Goal: Task Accomplishment & Management: Manage account settings

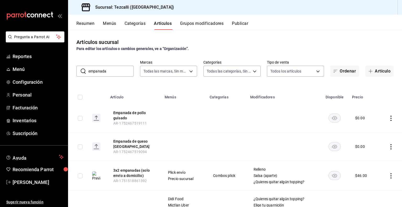
click at [111, 73] on input "empanada" at bounding box center [111, 71] width 45 height 10
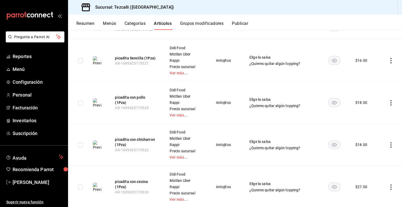
scroll to position [214, 0]
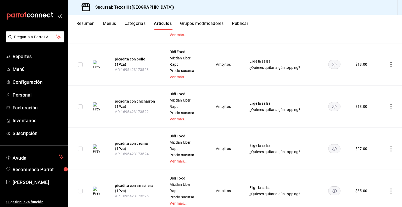
click at [99, 108] on img at bounding box center [97, 106] width 8 height 9
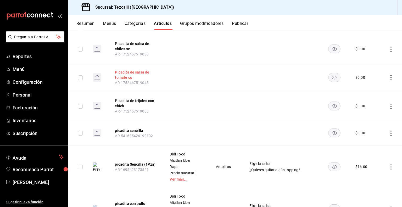
scroll to position [0, 0]
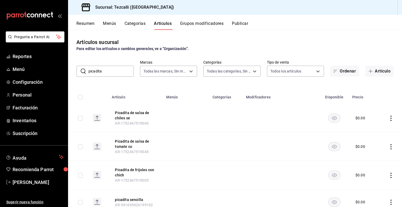
click at [108, 72] on input "picadita" at bounding box center [111, 71] width 45 height 10
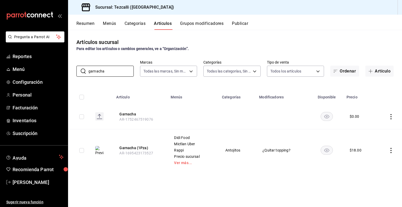
click at [97, 153] on img at bounding box center [99, 150] width 8 height 9
click at [116, 39] on div "Artículos sucursal" at bounding box center [97, 42] width 42 height 8
click at [139, 58] on div "Artículos sucursal Para editar los artículos o cambios generales, ve a “Organiz…" at bounding box center [235, 118] width 334 height 177
click at [126, 67] on input "garnacha" at bounding box center [111, 71] width 45 height 10
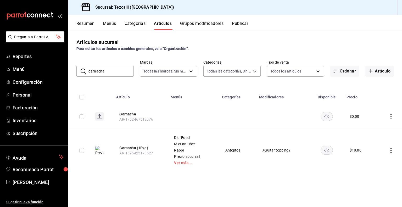
click at [126, 67] on input "garnacha" at bounding box center [111, 71] width 45 height 10
type input "taco dorado"
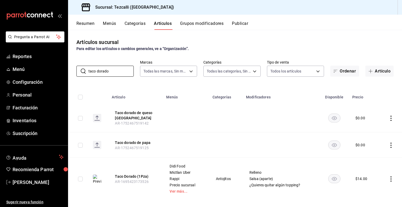
scroll to position [5, 0]
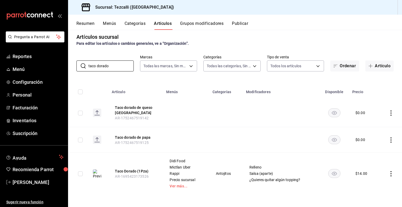
click at [99, 173] on img at bounding box center [97, 173] width 8 height 9
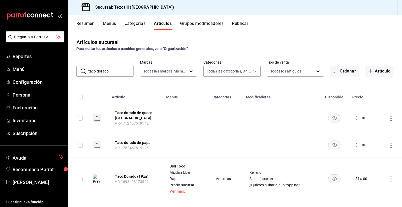
click at [115, 71] on input "taco dorado" at bounding box center [111, 71] width 45 height 10
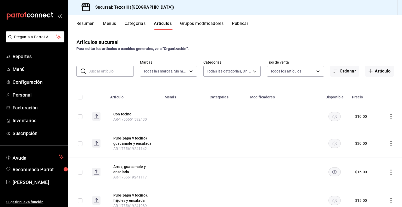
click at [105, 73] on input "text" at bounding box center [111, 71] width 45 height 10
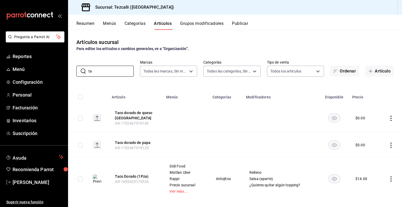
type input "t"
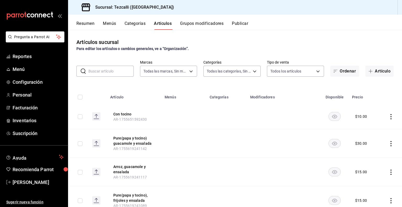
click at [103, 68] on input "text" at bounding box center [111, 71] width 45 height 10
type input "picadita"
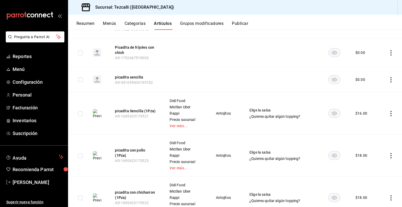
scroll to position [123, 0]
click at [94, 113] on img at bounding box center [97, 113] width 8 height 9
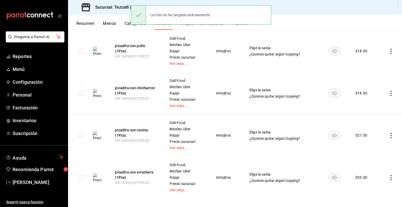
scroll to position [231, 0]
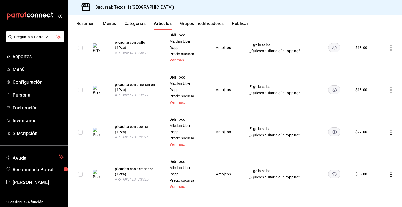
click at [98, 172] on img at bounding box center [97, 174] width 8 height 9
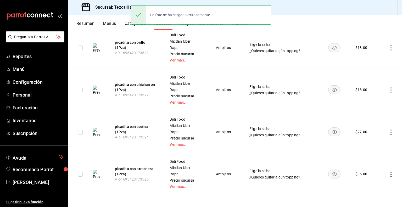
click at [97, 132] on img at bounding box center [97, 132] width 8 height 9
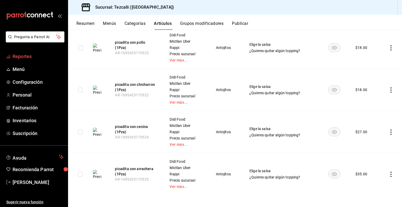
click at [33, 58] on span "Reportes" at bounding box center [38, 56] width 51 height 7
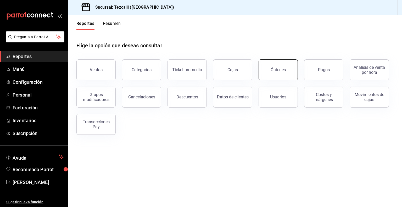
click at [281, 68] on div "Órdenes" at bounding box center [278, 69] width 15 height 5
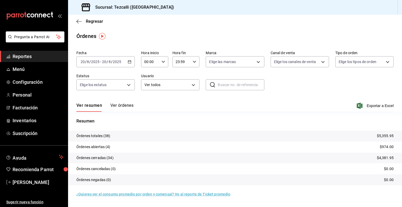
click at [41, 58] on span "Reportes" at bounding box center [38, 56] width 51 height 7
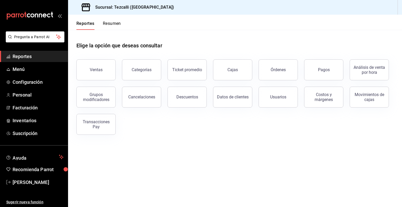
click at [196, 131] on div "Ventas Categorías Ticket promedio Cajas Órdenes Pagos Análisis de venta por hor…" at bounding box center [232, 94] width 324 height 82
click at [36, 68] on span "Menú" at bounding box center [38, 69] width 51 height 7
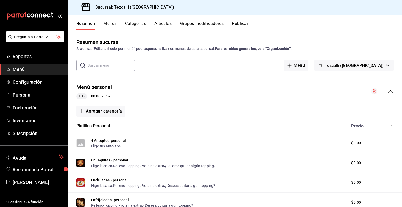
click at [161, 20] on div "Resumen Menús Categorías Artículos Grupos modificadores Publicar" at bounding box center [235, 22] width 334 height 15
click at [161, 22] on button "Artículos" at bounding box center [163, 25] width 17 height 9
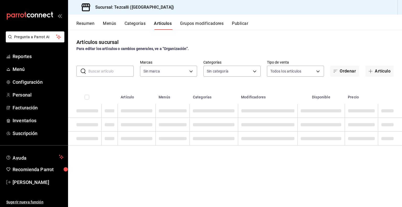
type input "18689ee2-ba4b-482e-b8cd-c8334c7db8ec,22f768fd-becd-4c31-a818-2407a4be0b08"
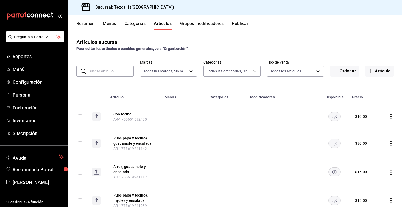
click at [105, 73] on input "text" at bounding box center [111, 71] width 45 height 10
type input "a037816d-1762-4110-85fb-de6c64f56d36,ed31f90a-1473-4592-bc6b-c482666ba759,20878…"
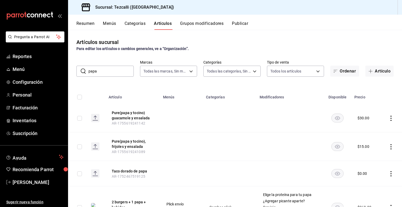
click at [163, 80] on div "Artículos sucursal Para editar los artículos o cambios generales, ve a “Organiz…" at bounding box center [235, 118] width 334 height 177
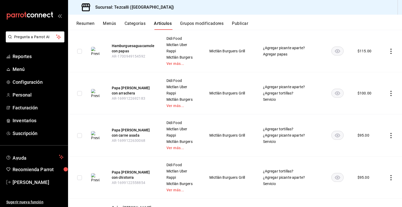
scroll to position [582, 0]
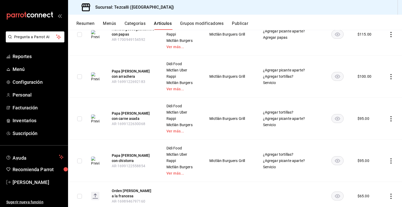
click at [96, 78] on img at bounding box center [95, 76] width 8 height 9
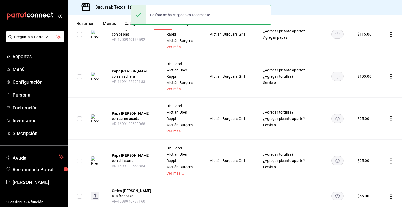
click at [96, 119] on img at bounding box center [95, 118] width 8 height 9
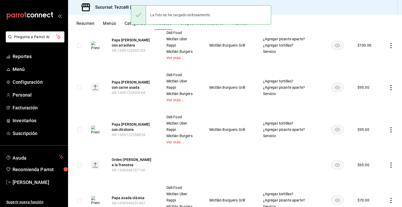
scroll to position [613, 0]
click at [94, 129] on img at bounding box center [95, 129] width 8 height 9
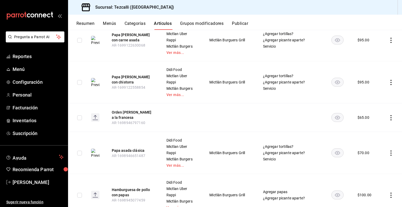
scroll to position [666, 0]
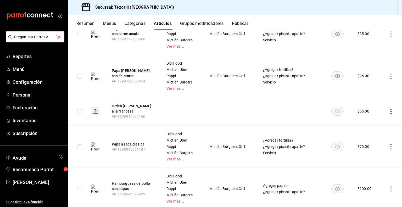
click at [96, 149] on img at bounding box center [95, 147] width 8 height 9
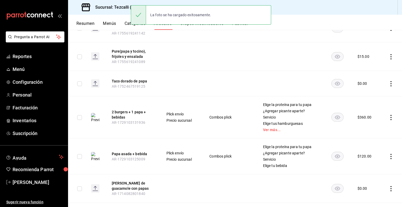
scroll to position [0, 0]
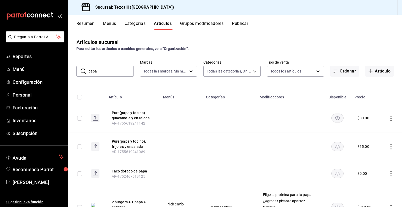
click at [108, 73] on input "papa" at bounding box center [111, 71] width 45 height 10
type input "taco"
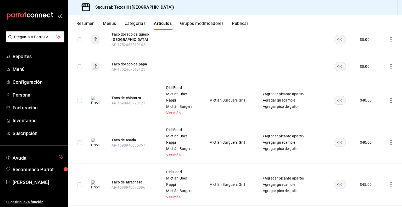
scroll to position [91, 0]
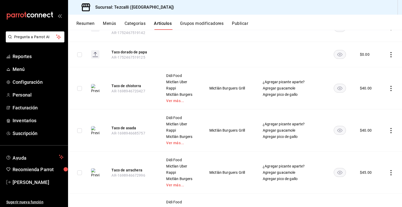
click at [240, 24] on button "Publicar" at bounding box center [240, 25] width 16 height 9
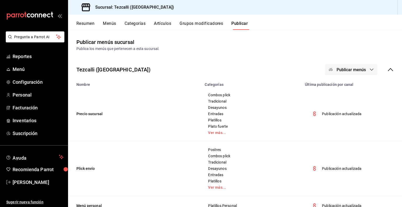
click at [363, 70] on button "Publicar menús" at bounding box center [351, 69] width 52 height 11
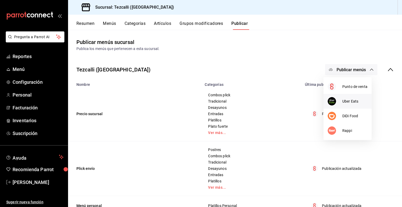
click at [346, 99] on span "Uber Eats" at bounding box center [355, 102] width 25 height 6
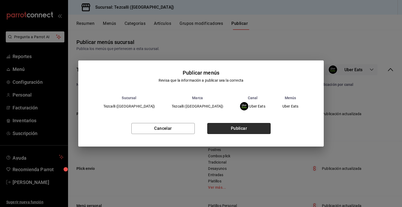
click at [229, 127] on button "Publicar" at bounding box center [238, 128] width 63 height 11
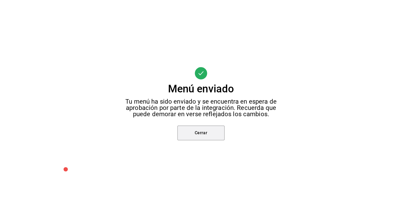
click at [203, 134] on button "Cerrar" at bounding box center [201, 133] width 47 height 15
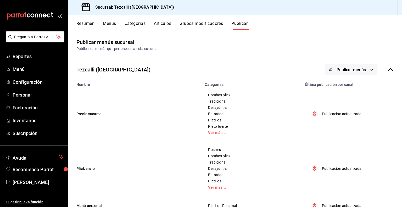
click at [354, 70] on span "Publicar menús" at bounding box center [351, 69] width 29 height 5
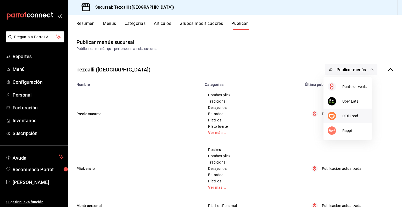
click at [353, 117] on span "DiDi Food" at bounding box center [355, 116] width 25 height 6
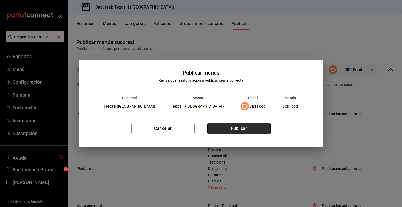
click at [233, 133] on button "Publicar" at bounding box center [238, 128] width 63 height 11
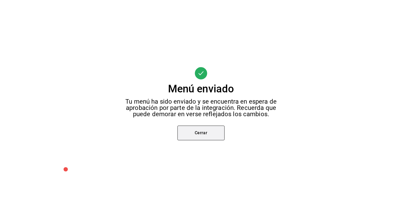
click at [203, 134] on button "Cerrar" at bounding box center [201, 133] width 47 height 15
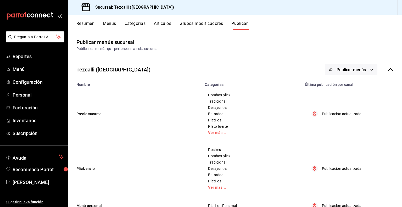
click at [355, 68] on span "Publicar menús" at bounding box center [351, 69] width 29 height 5
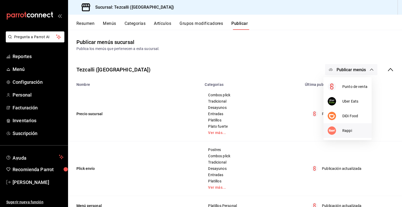
click at [366, 126] on li "Rappi" at bounding box center [348, 130] width 48 height 15
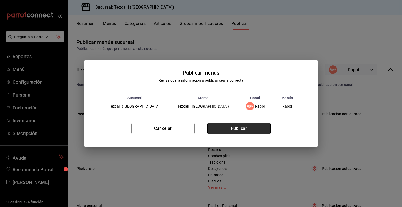
click at [224, 133] on button "Publicar" at bounding box center [238, 128] width 63 height 11
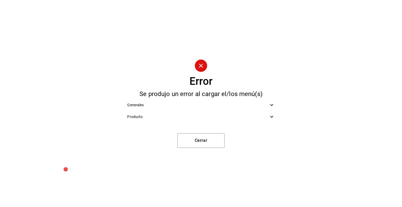
click at [201, 108] on div "Generales" at bounding box center [201, 105] width 156 height 12
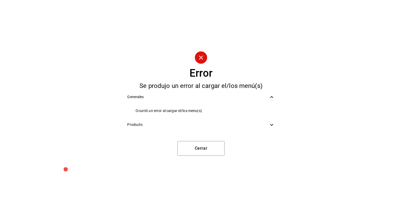
click at [202, 123] on span "Producto" at bounding box center [197, 125] width 141 height 6
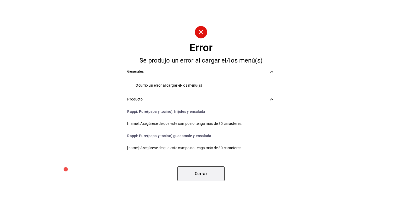
click at [210, 174] on button "Cerrar" at bounding box center [201, 174] width 47 height 15
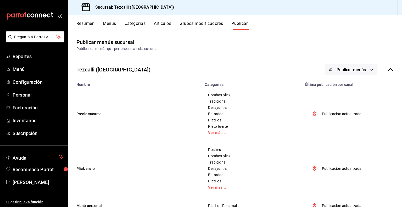
click at [168, 19] on div "Resumen Menús Categorías Artículos Grupos modificadores Publicar" at bounding box center [235, 22] width 334 height 15
click at [167, 23] on button "Artículos" at bounding box center [162, 25] width 17 height 9
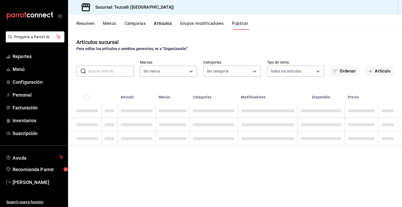
type input "18689ee2-ba4b-482e-b8cd-c8334c7db8ec,22f768fd-becd-4c31-a818-2407a4be0b08"
click at [114, 70] on input "text" at bounding box center [111, 71] width 45 height 10
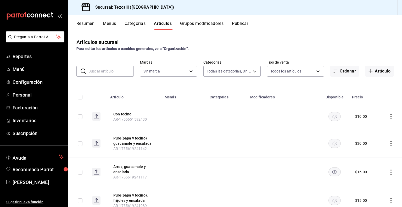
type input "p"
type input "a037816d-1762-4110-85fb-de6c64f56d36,ed31f90a-1473-4592-bc6b-c482666ba759,20878…"
type input "18689ee2-ba4b-482e-b8cd-c8334c7db8ec,22f768fd-becd-4c31-a818-2407a4be0b08"
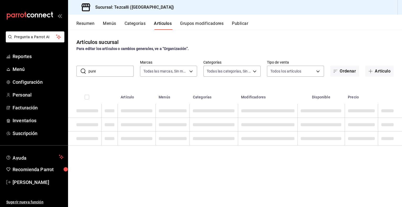
type input "pure"
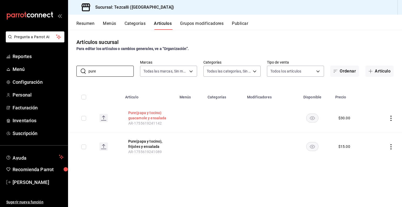
click at [156, 117] on button "Pure(papa y tocino) guacamole y ensalada" at bounding box center [149, 115] width 42 height 10
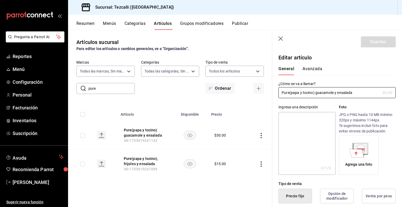
type input "$30.00"
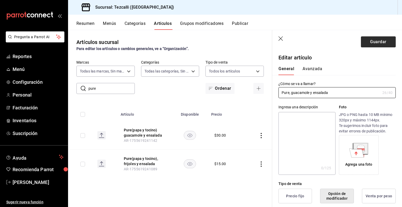
type input "Pure, guacamole y ensalada"
click at [372, 43] on button "Guardar" at bounding box center [378, 41] width 35 height 11
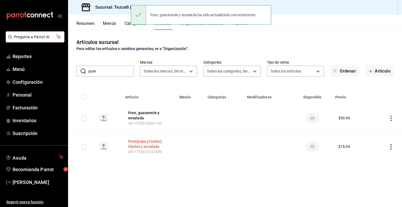
click at [143, 145] on button "Pure(papa y tocino), frijoles y ensalada" at bounding box center [149, 144] width 42 height 10
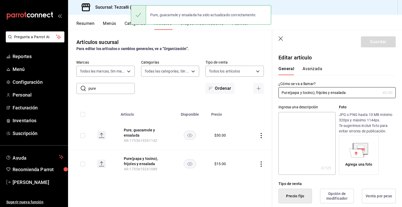
type input "$15.00"
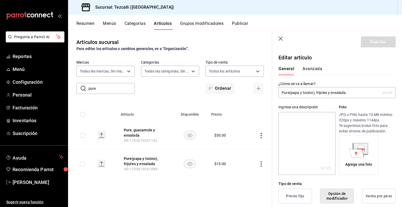
click at [313, 94] on input "Pure(papa y tocino), frijoles y ensalada" at bounding box center [330, 92] width 102 height 10
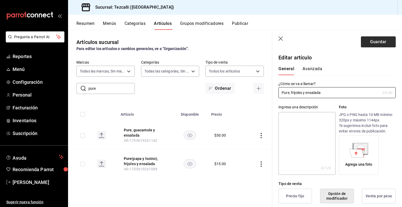
type input "Pure, frijoles y ensalada"
click at [380, 45] on button "Guardar" at bounding box center [378, 41] width 35 height 11
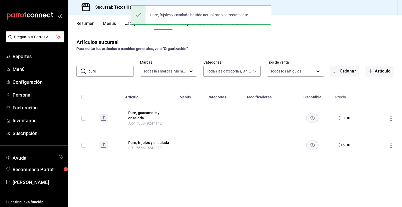
click at [248, 26] on div "Pure, frijoles y ensalada ha sido actualizado correctamente." at bounding box center [201, 15] width 140 height 23
click at [245, 26] on div "Pure, frijoles y ensalada ha sido actualizado correctamente." at bounding box center [201, 15] width 140 height 23
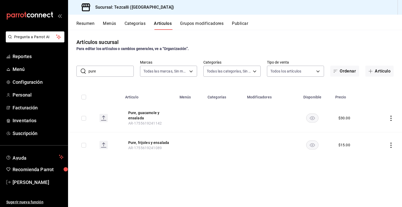
click at [245, 27] on button "Publicar" at bounding box center [240, 25] width 16 height 9
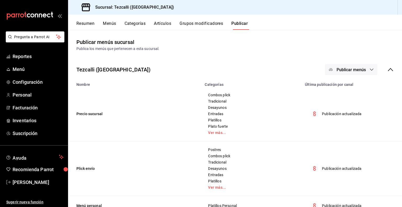
click at [367, 73] on button "Publicar menús" at bounding box center [351, 69] width 52 height 11
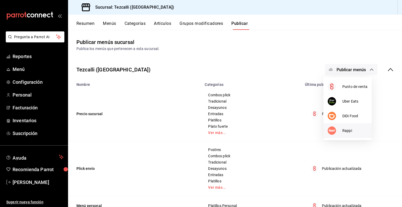
click at [352, 129] on span "Rappi" at bounding box center [355, 131] width 25 height 6
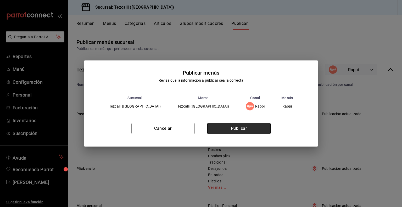
click at [262, 124] on button "Publicar" at bounding box center [238, 128] width 63 height 11
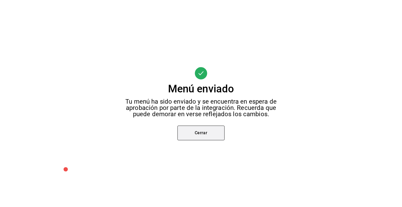
click at [193, 133] on button "Cerrar" at bounding box center [201, 133] width 47 height 15
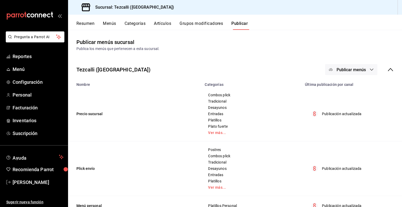
click at [390, 70] on div "Tezcalli ([GEOGRAPHIC_DATA]) Publicar menús" at bounding box center [235, 69] width 334 height 19
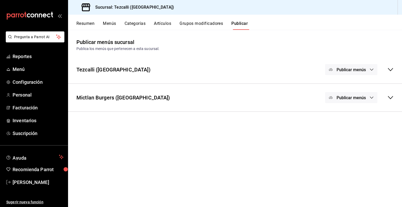
click at [371, 96] on icon "button" at bounding box center [372, 98] width 4 height 4
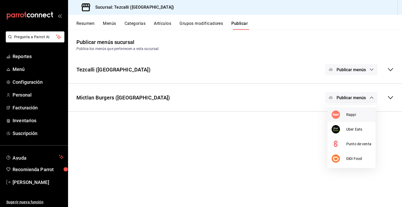
click at [366, 117] on span "Rappi" at bounding box center [359, 115] width 25 height 6
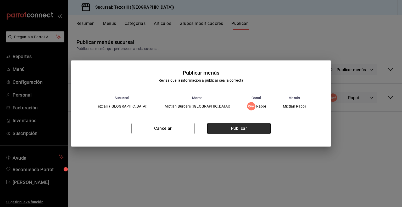
click at [263, 132] on button "Publicar" at bounding box center [238, 128] width 63 height 11
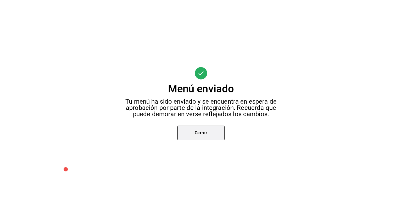
click at [203, 137] on button "Cerrar" at bounding box center [201, 133] width 47 height 15
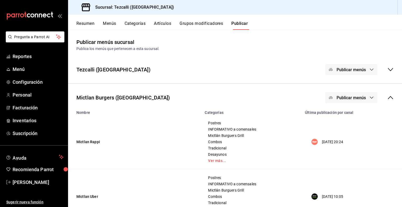
click at [160, 27] on button "Artículos" at bounding box center [162, 25] width 17 height 9
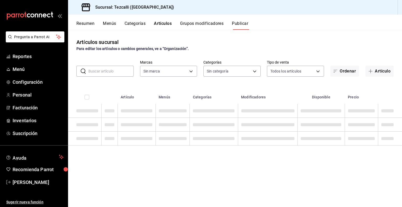
type input "18689ee2-ba4b-482e-b8cd-c8334c7db8ec,22f768fd-becd-4c31-a818-2407a4be0b08"
click at [115, 71] on input "text" at bounding box center [111, 71] width 45 height 10
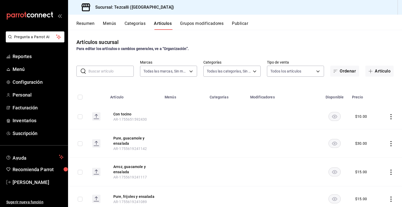
type input "18689ee2-ba4b-482e-b8cd-c8334c7db8ec,22f768fd-becd-4c31-a818-2407a4be0b08"
type input "a037816d-1762-4110-85fb-de6c64f56d36,ed31f90a-1473-4592-bc6b-c482666ba759,20878…"
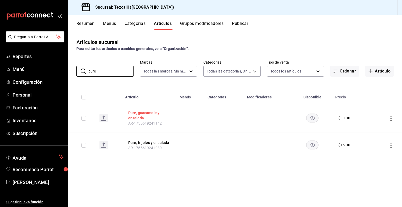
type input "pure"
click at [151, 116] on button "Pure, guacamole y ensalada" at bounding box center [149, 115] width 42 height 10
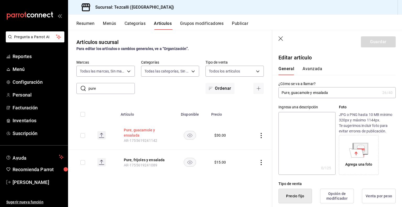
type input "$30.00"
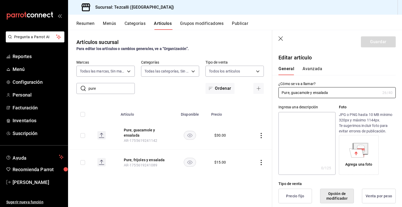
paste input "(papa y [PERSON_NAME])"
type input "Pure(papa y tocino) guacamole y ensalada"
click at [370, 43] on button "Guardar" at bounding box center [378, 41] width 35 height 11
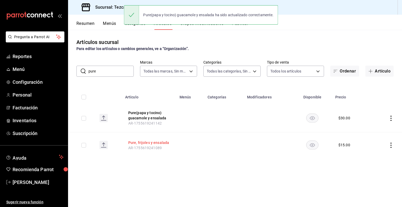
click at [151, 142] on button "Pure, frijoles y ensalada" at bounding box center [149, 142] width 42 height 5
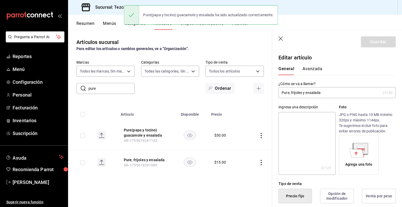
type input "$15.00"
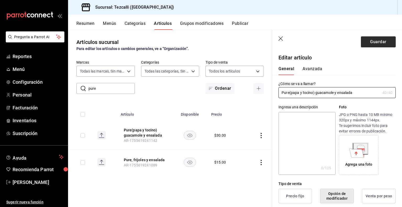
type input "Pure(papa y tocino) guacamole y ensalada"
click at [369, 45] on button "Guardar" at bounding box center [378, 41] width 35 height 11
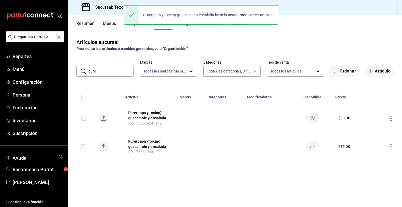
click at [241, 26] on button "Publicar" at bounding box center [240, 25] width 16 height 9
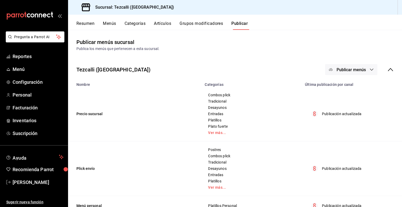
click at [162, 21] on button "Artículos" at bounding box center [162, 25] width 17 height 9
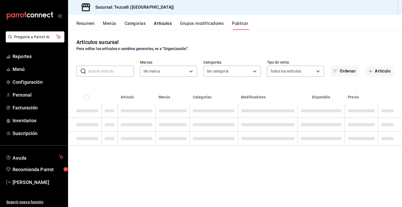
type input "18689ee2-ba4b-482e-b8cd-c8334c7db8ec,22f768fd-becd-4c31-a818-2407a4be0b08"
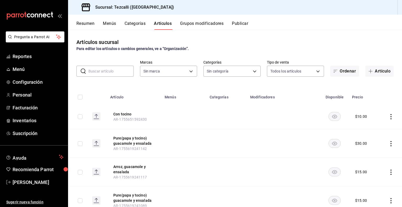
type input "18689ee2-ba4b-482e-b8cd-c8334c7db8ec,22f768fd-becd-4c31-a818-2407a4be0b08"
type input "a037816d-1762-4110-85fb-de6c64f56d36,ed31f90a-1473-4592-bc6b-c482666ba759,20878…"
click at [243, 24] on button "Publicar" at bounding box center [240, 25] width 16 height 9
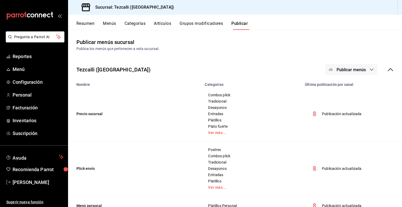
click at [368, 67] on button "Publicar menús" at bounding box center [351, 69] width 52 height 11
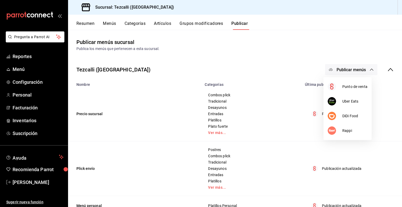
click at [387, 72] on div at bounding box center [201, 103] width 402 height 207
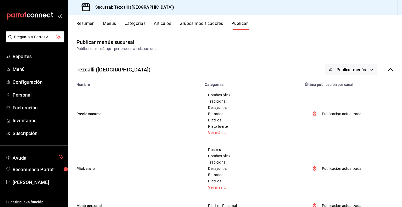
click at [388, 72] on icon at bounding box center [391, 70] width 6 height 6
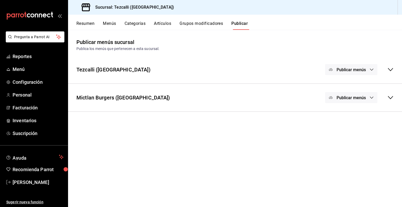
click at [367, 95] on button "Publicar menús" at bounding box center [351, 97] width 52 height 11
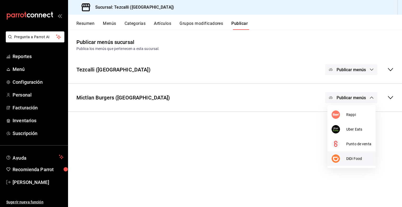
click at [357, 155] on li "DiDi Food" at bounding box center [352, 158] width 48 height 15
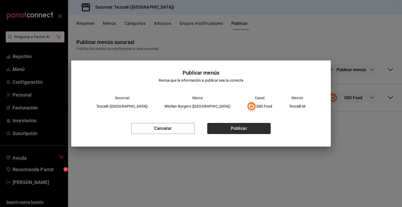
click at [233, 124] on button "Publicar" at bounding box center [238, 128] width 63 height 11
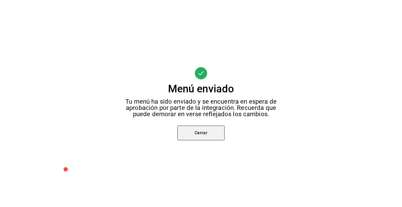
click at [212, 135] on button "Cerrar" at bounding box center [201, 133] width 47 height 15
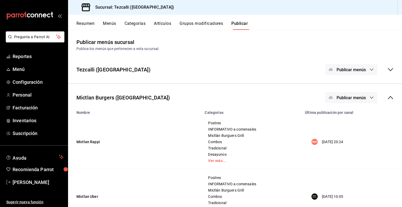
click at [354, 95] on span "Publicar menús" at bounding box center [351, 97] width 29 height 5
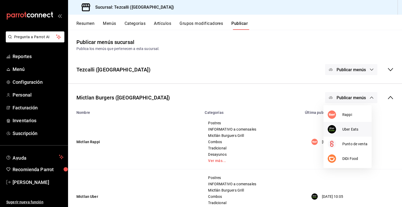
click at [353, 123] on li "Uber Eats" at bounding box center [348, 129] width 48 height 15
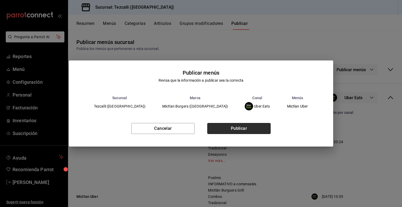
click at [240, 130] on button "Publicar" at bounding box center [238, 128] width 63 height 11
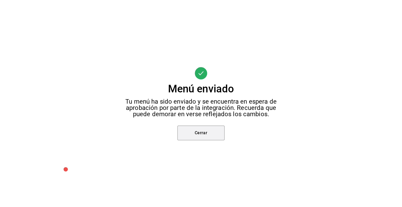
click at [199, 131] on button "Cerrar" at bounding box center [201, 133] width 47 height 15
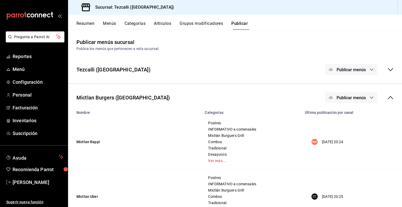
click at [388, 68] on icon at bounding box center [391, 70] width 6 height 6
